Goal: Information Seeking & Learning: Learn about a topic

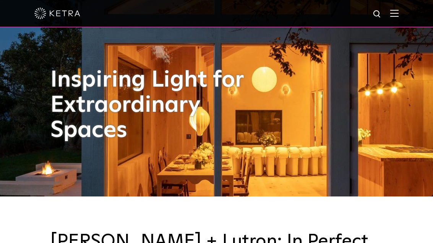
scroll to position [51, 0]
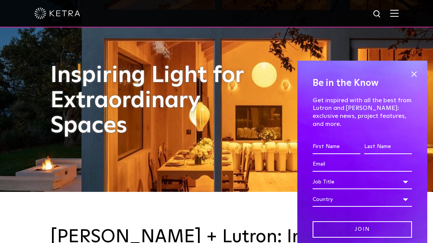
click at [418, 80] on span at bounding box center [413, 73] width 11 height 11
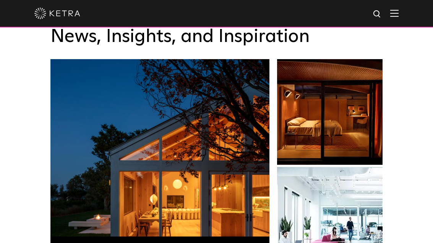
scroll to position [1089, 0]
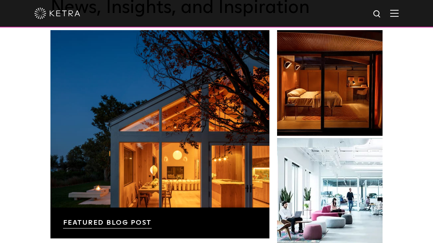
click at [398, 13] on img at bounding box center [394, 13] width 8 height 7
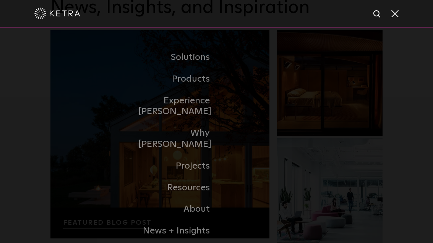
click at [0, 0] on link "Residential" at bounding box center [0, 0] width 0 height 0
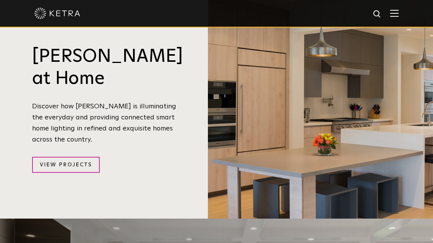
scroll to position [719, 0]
click at [60, 157] on link "View Projects" at bounding box center [66, 165] width 68 height 16
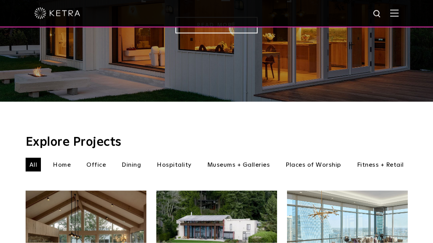
scroll to position [161, 0]
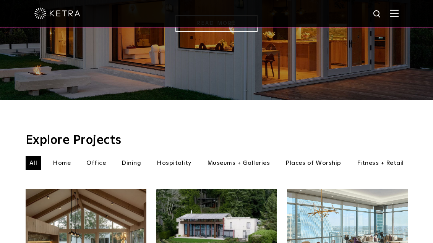
click at [57, 156] on li "Home" at bounding box center [62, 163] width 26 height 14
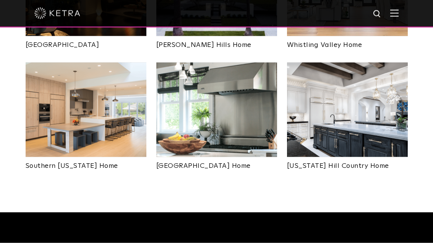
scroll to position [537, 0]
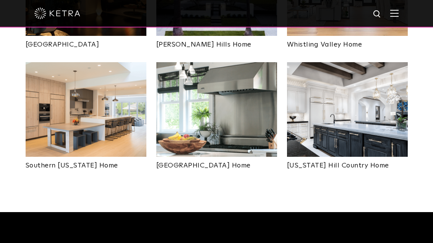
click at [47, 116] on img at bounding box center [86, 109] width 121 height 95
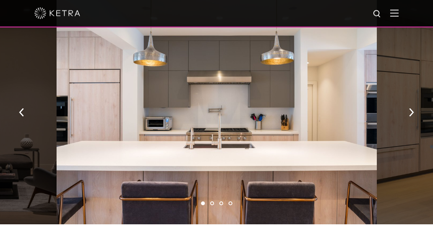
scroll to position [459, 0]
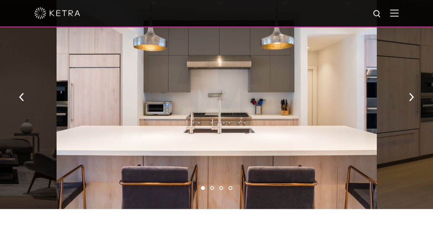
click at [415, 100] on button "button" at bounding box center [411, 97] width 16 height 26
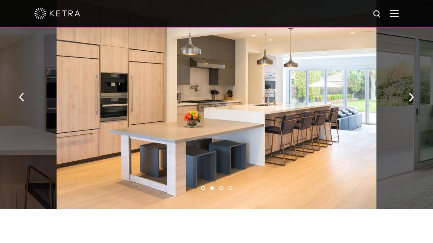
click at [416, 103] on button "button" at bounding box center [411, 96] width 16 height 26
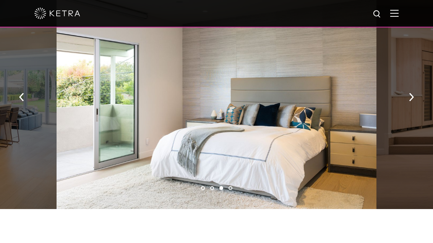
click at [416, 104] on button "button" at bounding box center [411, 96] width 16 height 26
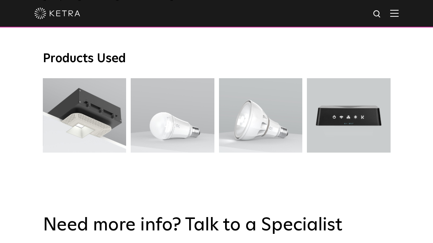
scroll to position [1206, 0]
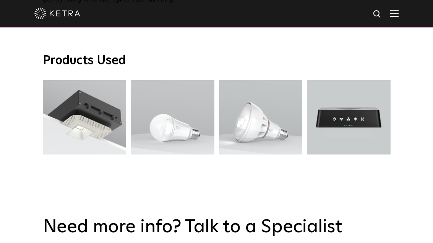
click at [74, 116] on div "D3 Downlight" at bounding box center [84, 118] width 42 height 8
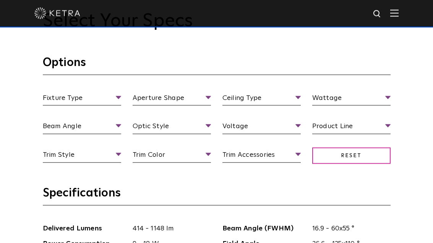
scroll to position [639, 0]
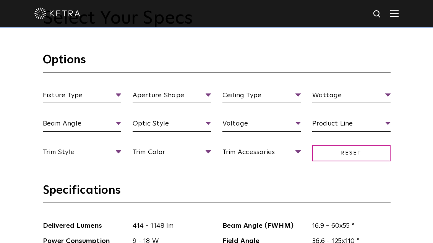
click at [292, 138] on div "Fixture Type Fixture Type Adjustable Fixed Wall Wash Aperture Shape Aperture [G…" at bounding box center [216, 133] width 359 height 86
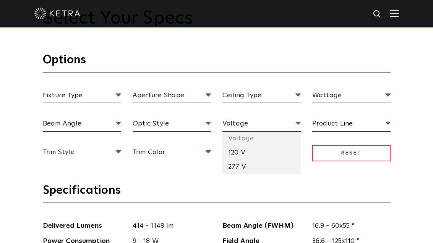
click at [258, 160] on li "120 V" at bounding box center [261, 153] width 78 height 14
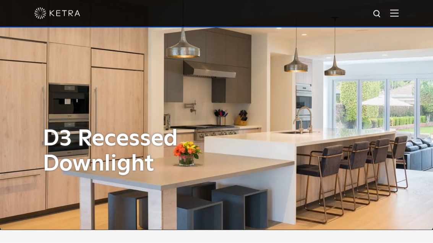
scroll to position [0, 0]
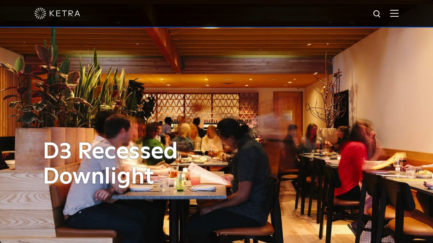
click at [398, 13] on img at bounding box center [394, 13] width 8 height 7
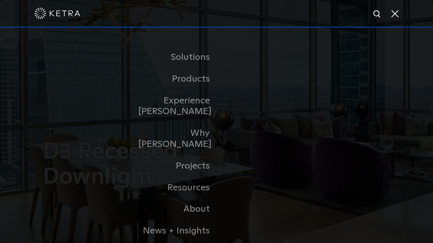
click at [0, 0] on link "Residential Products" at bounding box center [0, 0] width 0 height 0
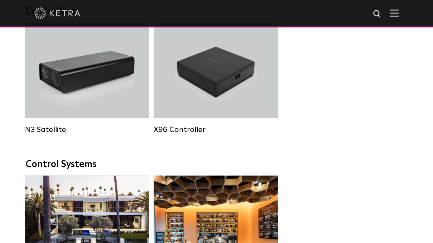
scroll to position [881, 0]
click at [73, 81] on div "N3 Satellite" at bounding box center [87, 71] width 124 height 96
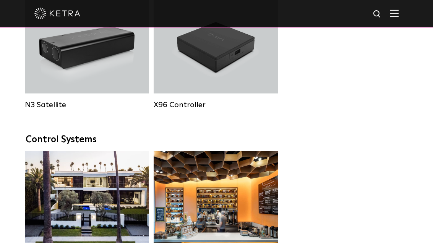
click at [236, 71] on div "X96 Controller" at bounding box center [216, 46] width 124 height 96
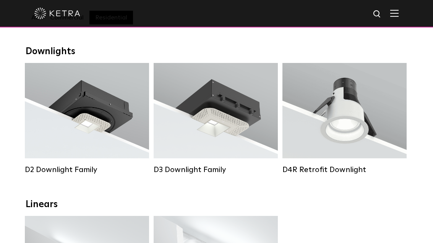
scroll to position [102, 0]
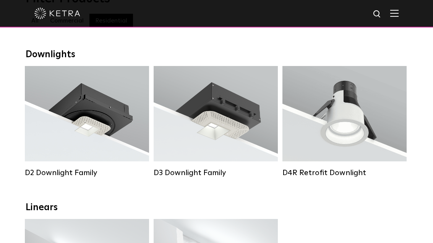
click at [242, 117] on div "Lumen Output: 700 / 900 / 1100 Colors: White / Black / Silver / Bronze / Painta…" at bounding box center [215, 113] width 101 height 67
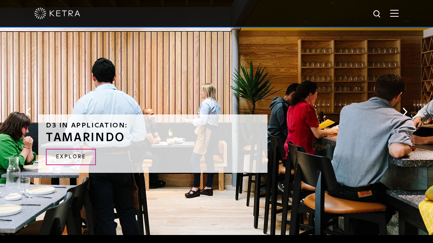
scroll to position [1372, 0]
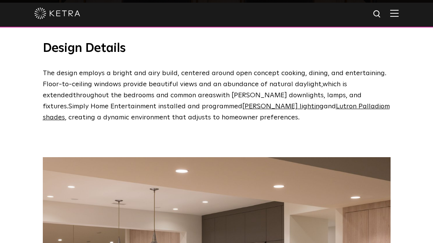
scroll to position [659, 0]
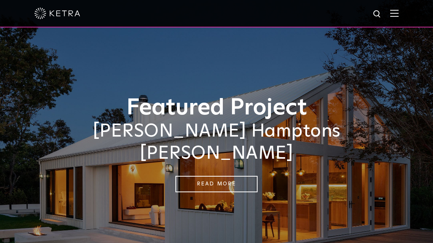
scroll to position [185, 0]
